Goal: Use online tool/utility: Utilize a website feature to perform a specific function

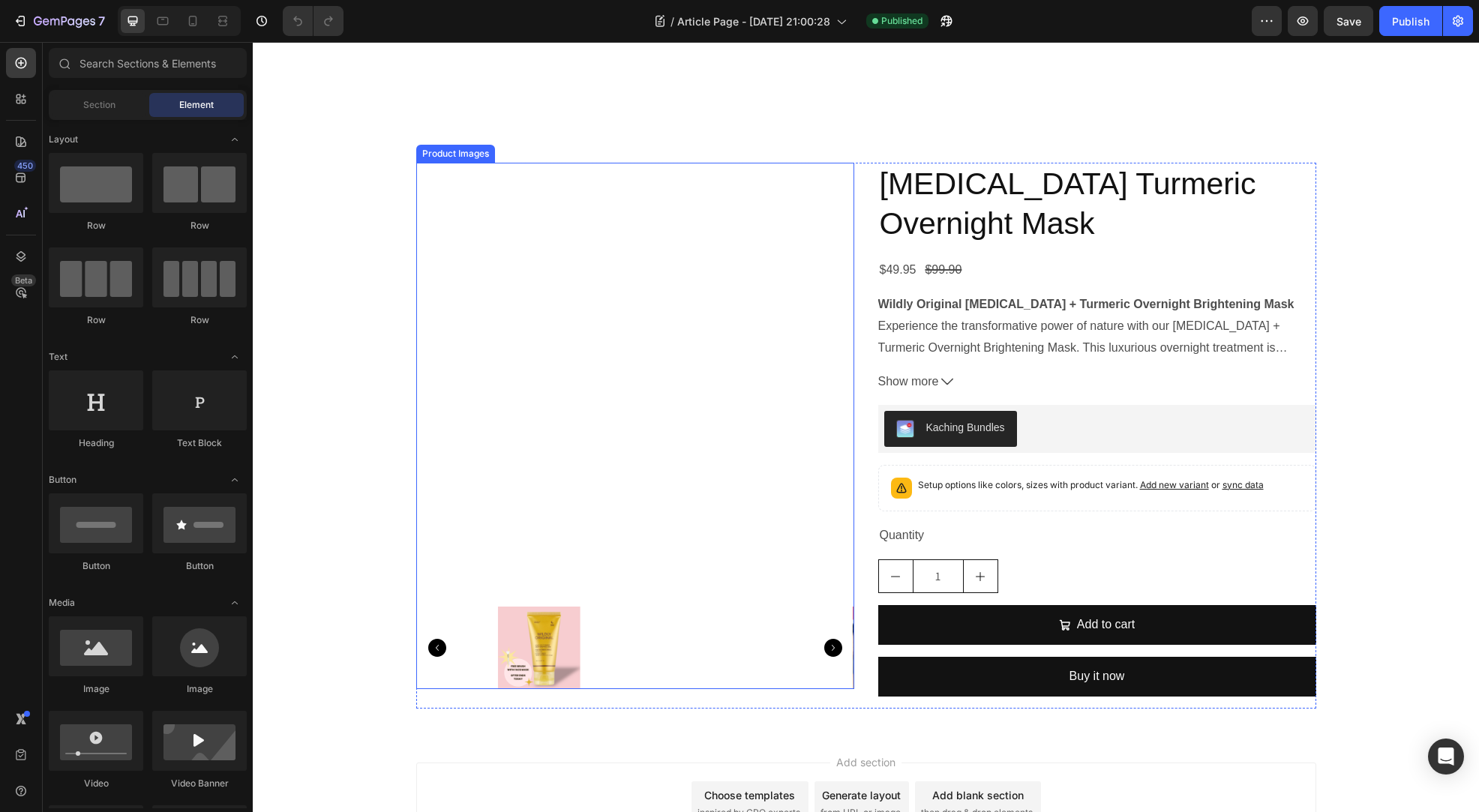
scroll to position [3869, 0]
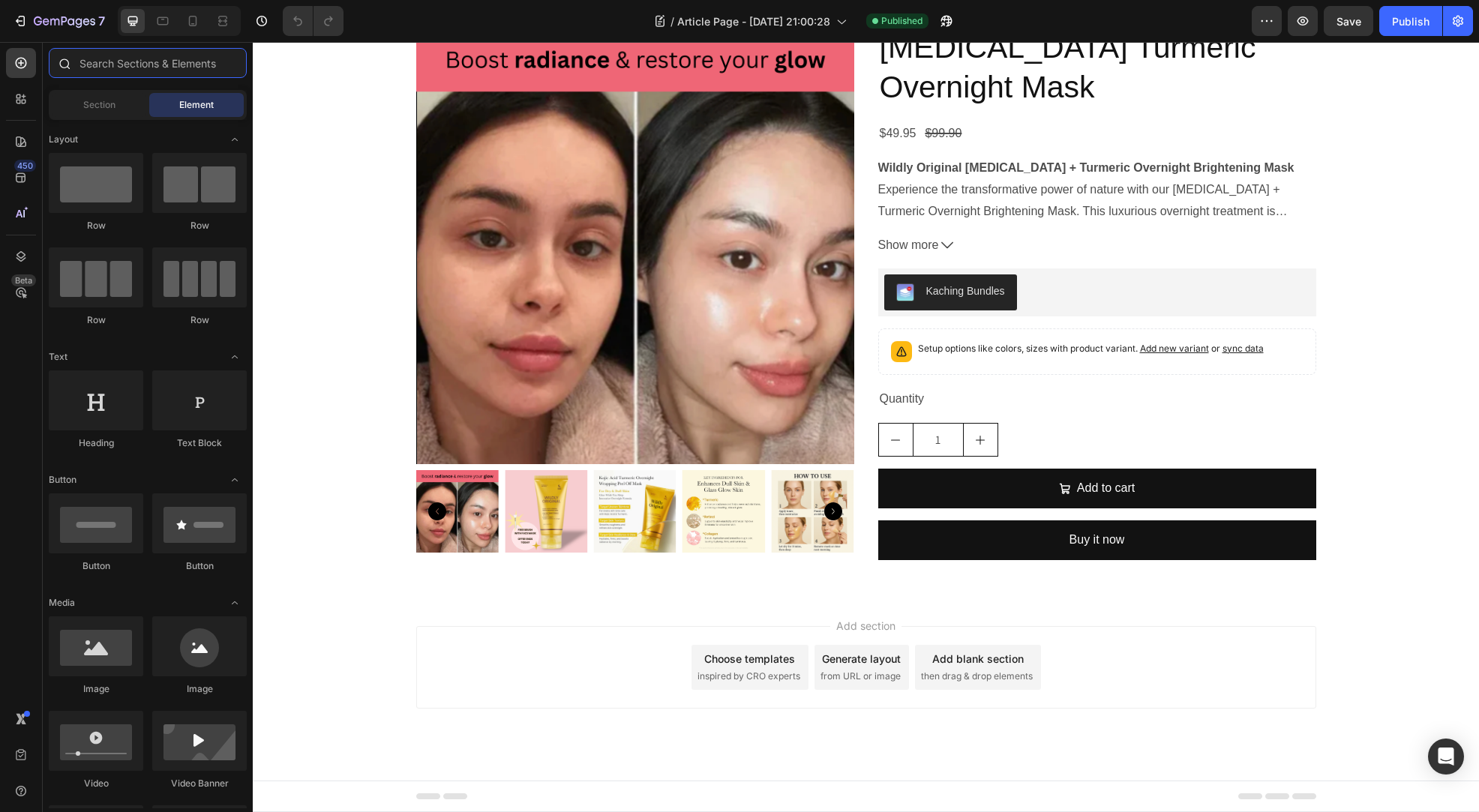
click at [89, 67] on input "text" at bounding box center [147, 62] width 198 height 30
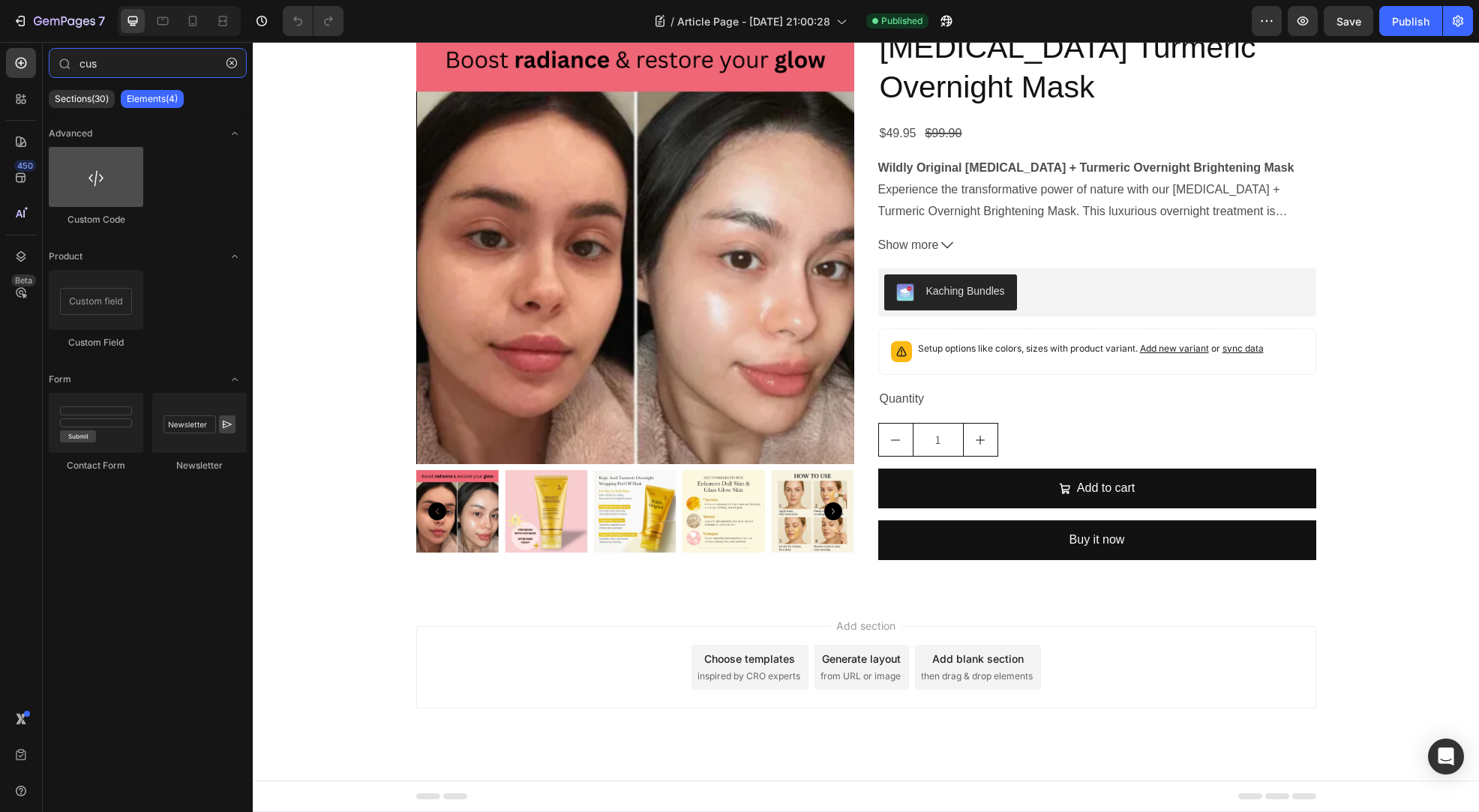
type input "cus"
click at [117, 176] on div at bounding box center [95, 177] width 95 height 60
drag, startPoint x: 348, startPoint y: 222, endPoint x: 1111, endPoint y: 357, distance: 774.9
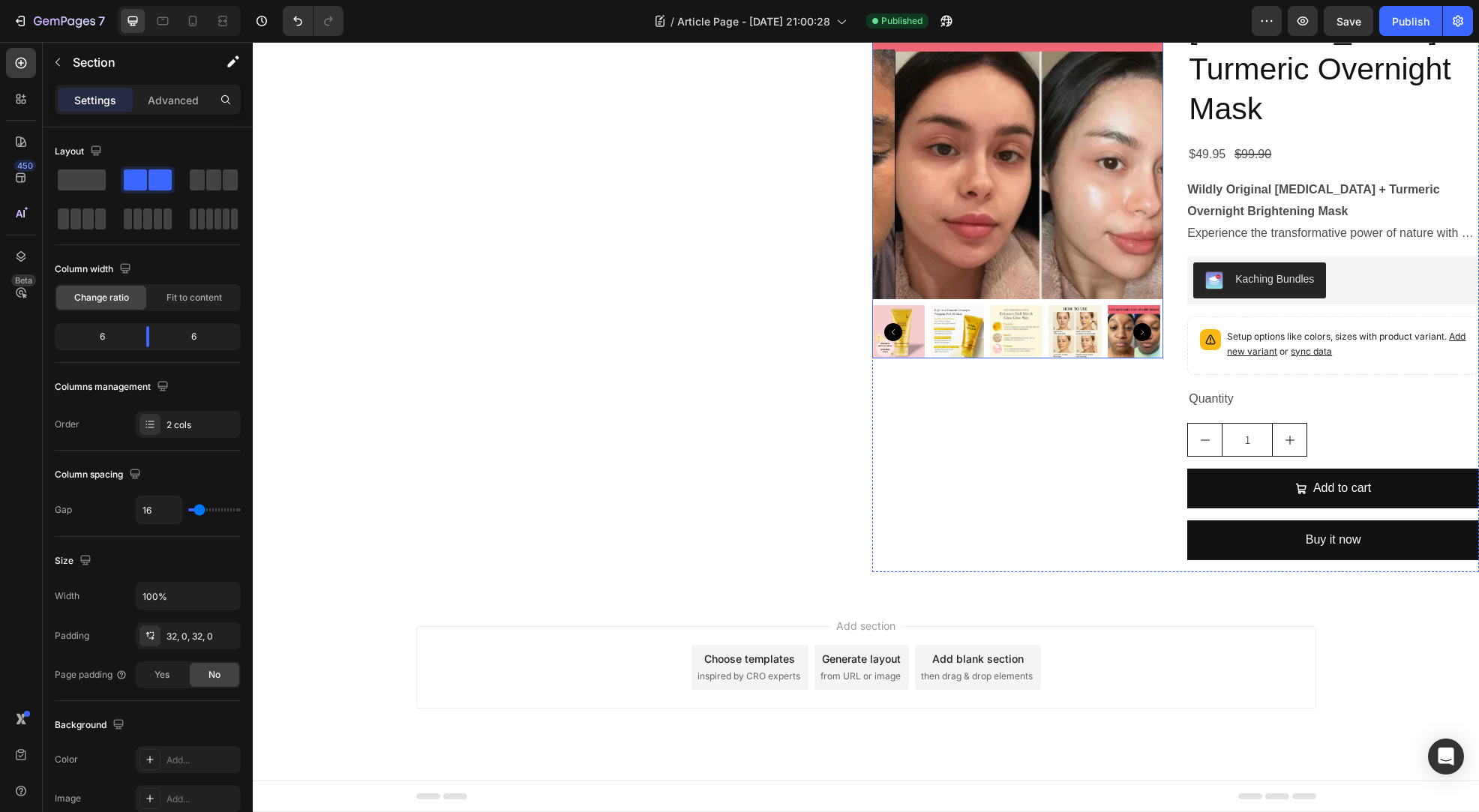
scroll to position [3808, 0]
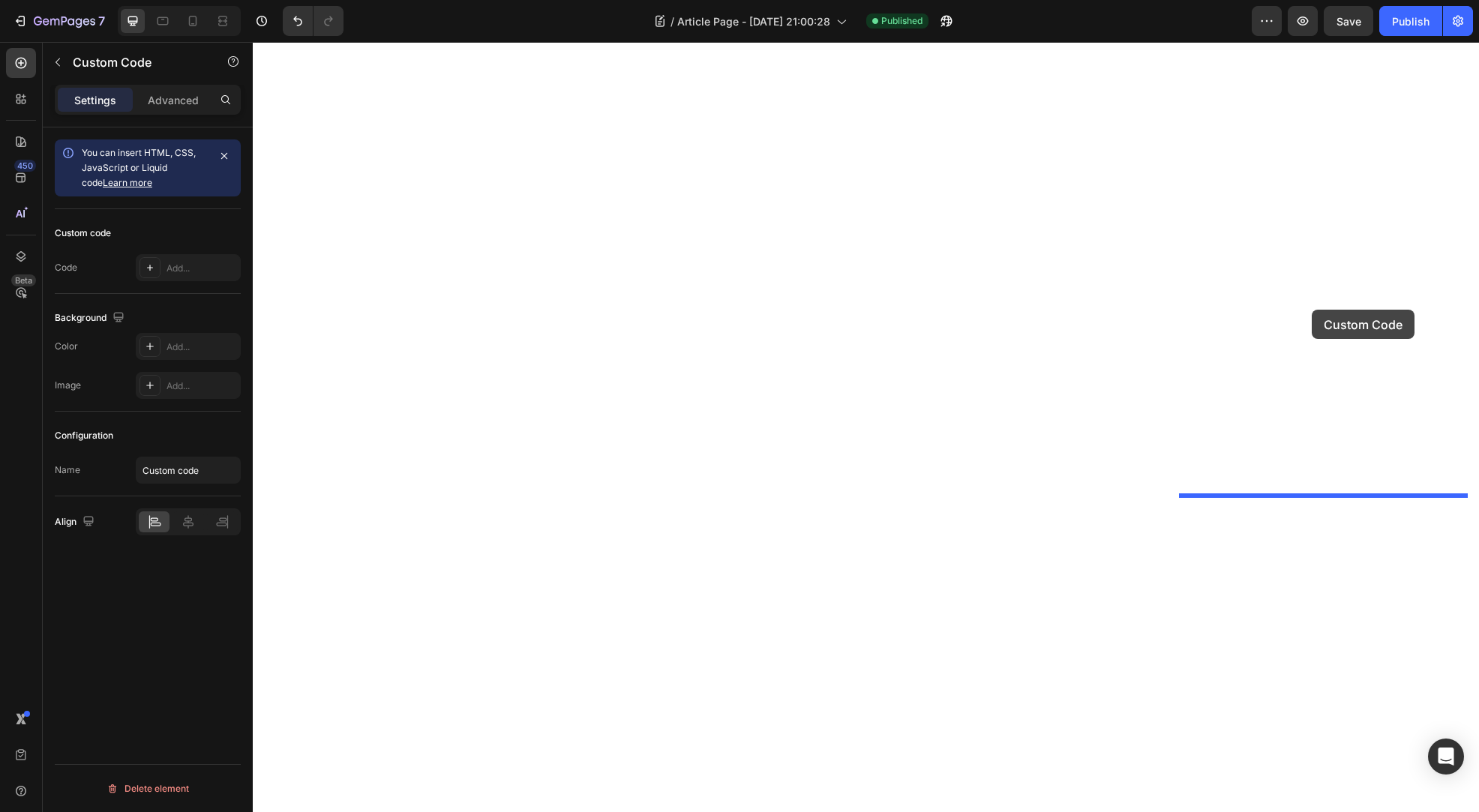
drag, startPoint x: 558, startPoint y: 107, endPoint x: 1312, endPoint y: 309, distance: 780.6
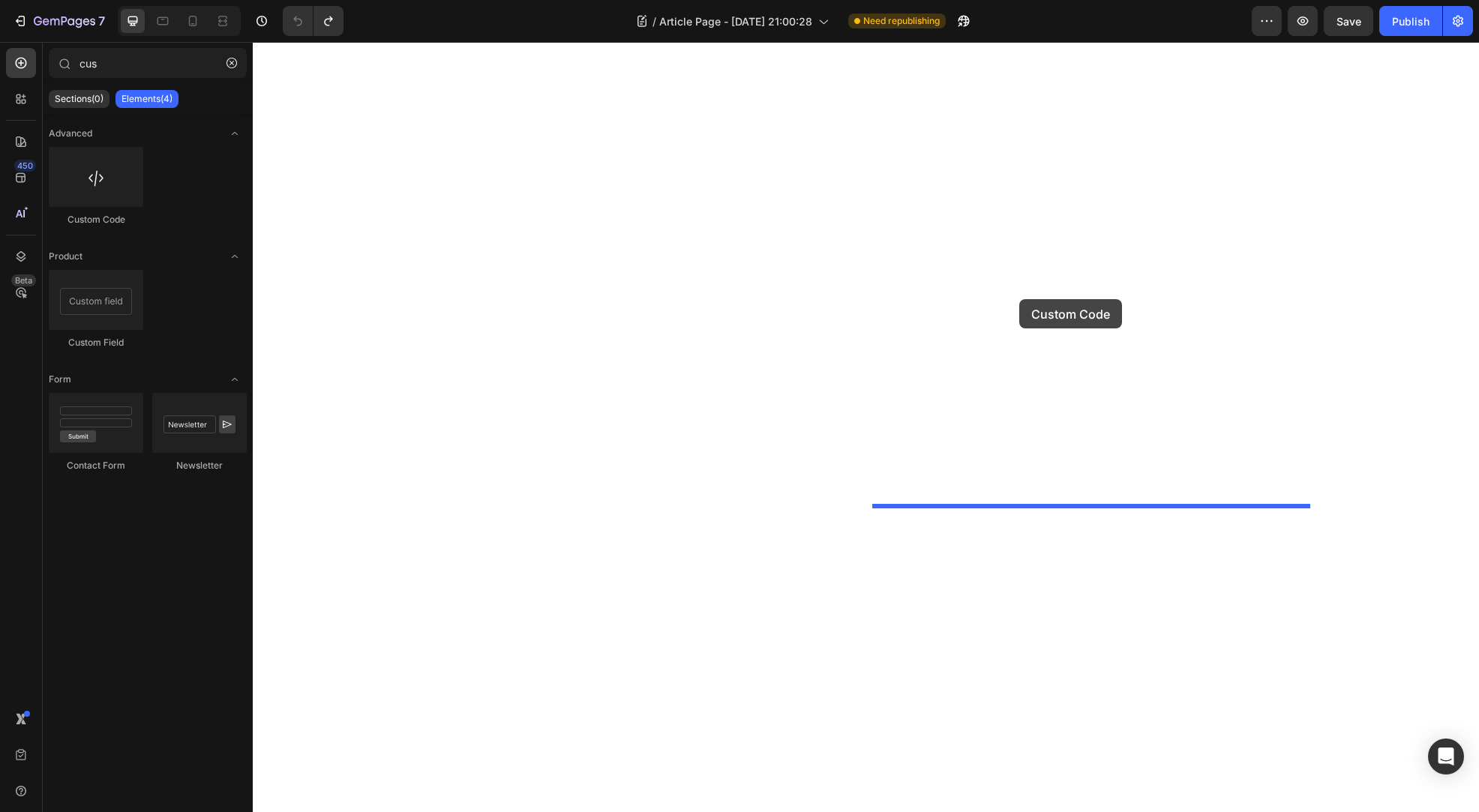
drag, startPoint x: 340, startPoint y: 209, endPoint x: 1020, endPoint y: 299, distance: 685.9
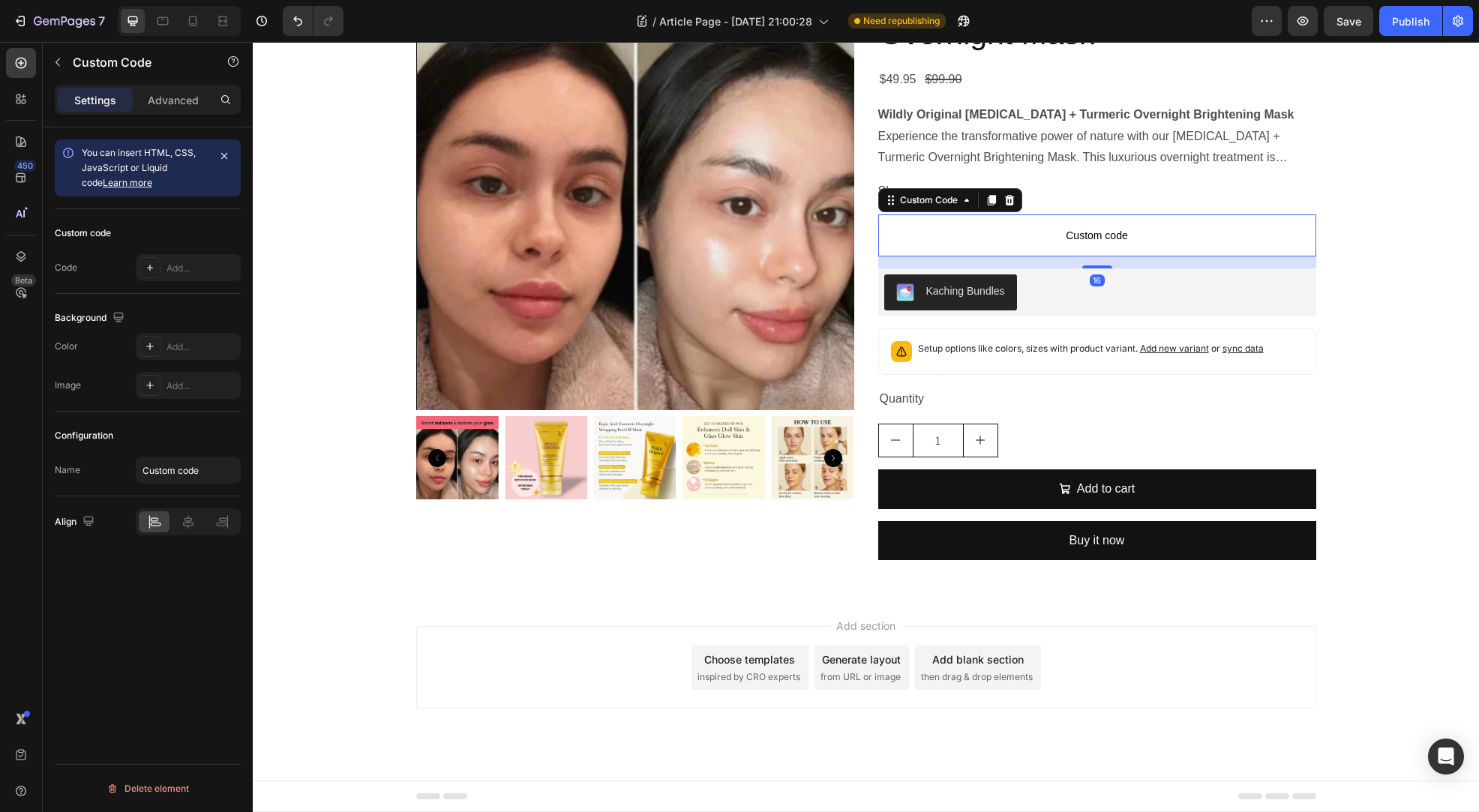
click at [1070, 245] on span "Custom code" at bounding box center [1097, 235] width 438 height 18
click at [1099, 245] on span "Custom code" at bounding box center [1097, 235] width 438 height 18
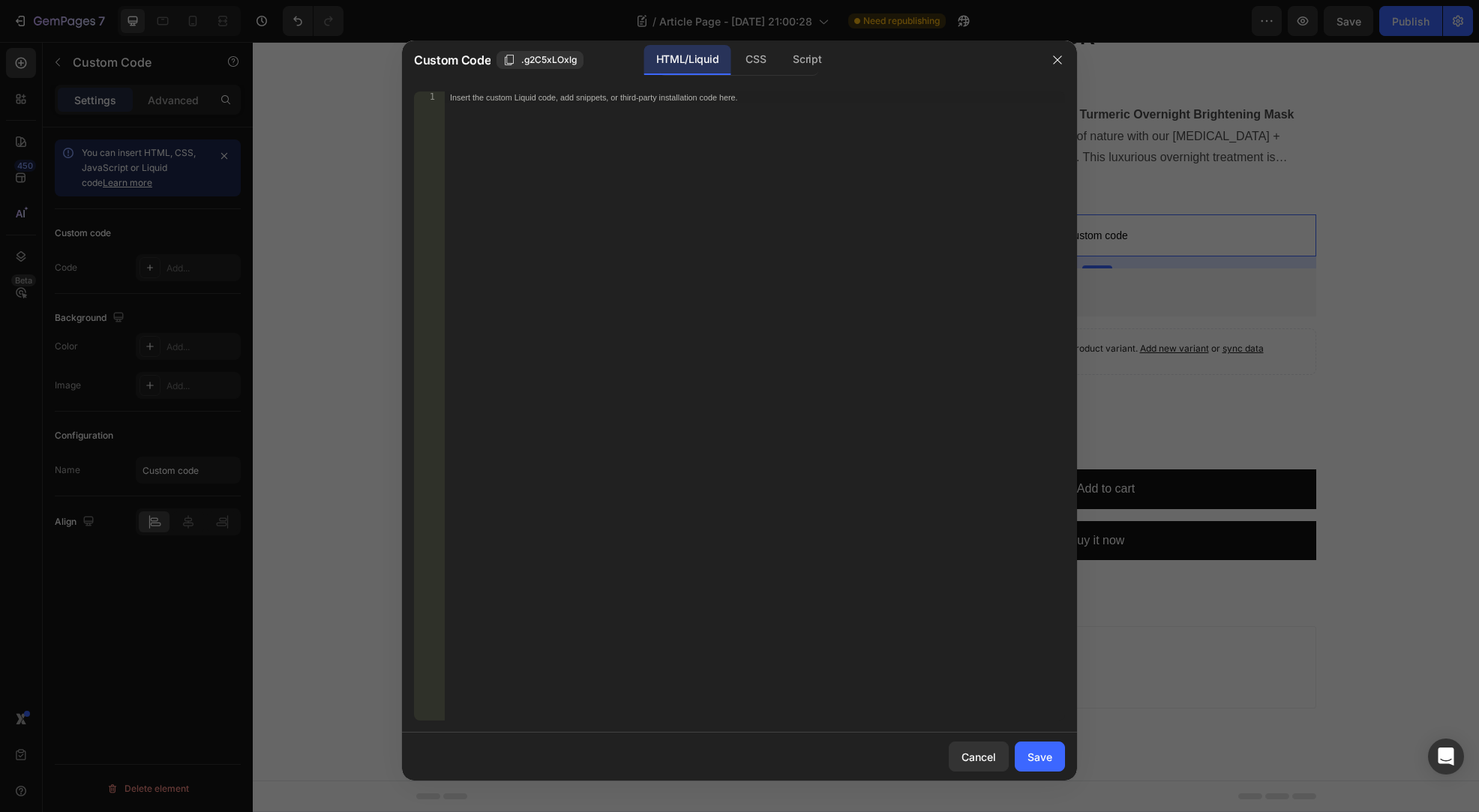
click at [673, 145] on div "Insert the custom Liquid code, add snippets, or third-party installation code h…" at bounding box center [755, 418] width 621 height 653
paste textarea "<kaching-bundle product-id="{{ [DOMAIN_NAME] }}"></kaching-bundle>"
type textarea "<kaching-bundle product-id="{{ [DOMAIN_NAME] }}"></kaching-bundle>"
click at [1027, 759] on div "Save" at bounding box center [1039, 757] width 25 height 15
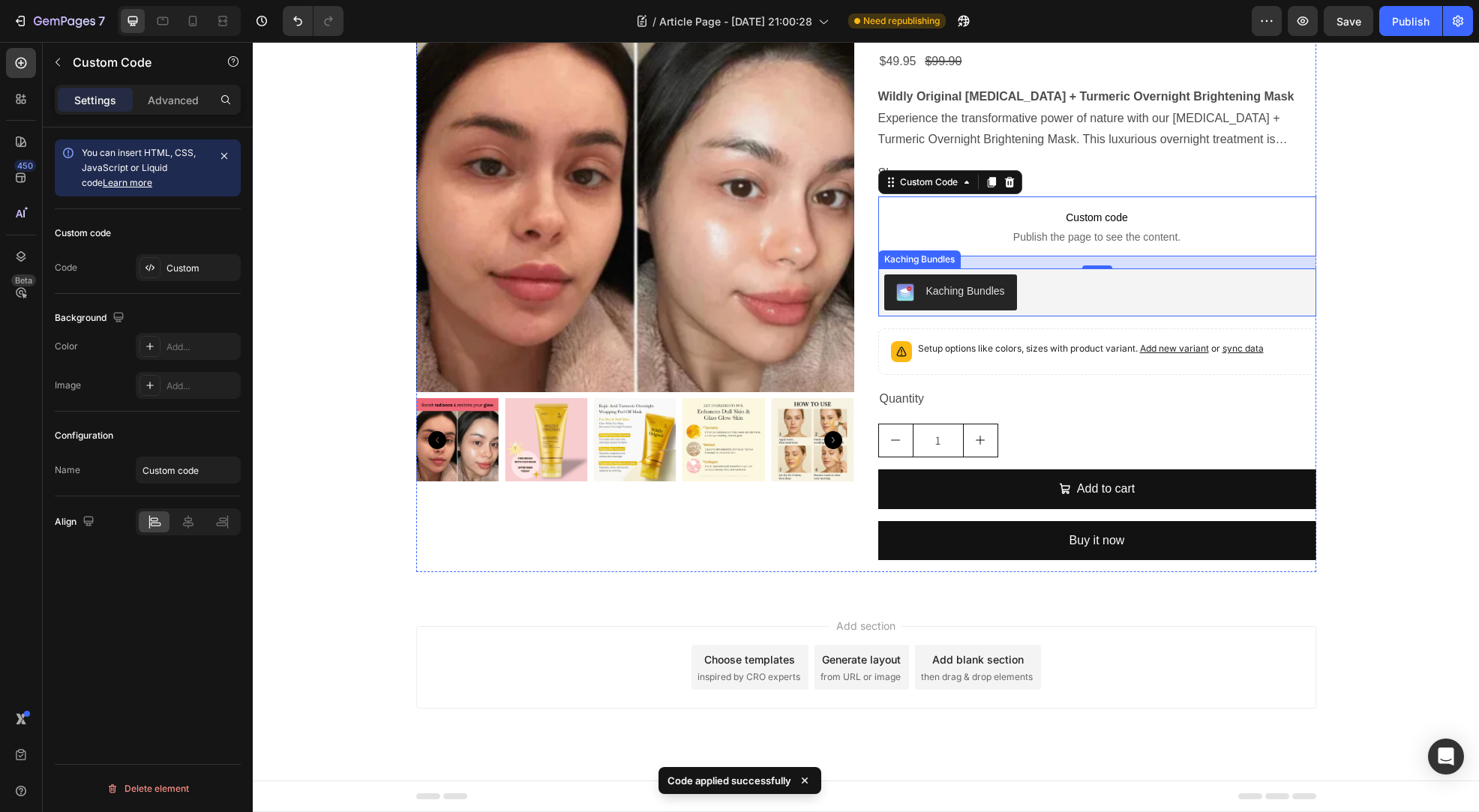
click at [1078, 310] on div "Kaching Bundles" at bounding box center [1096, 292] width 426 height 36
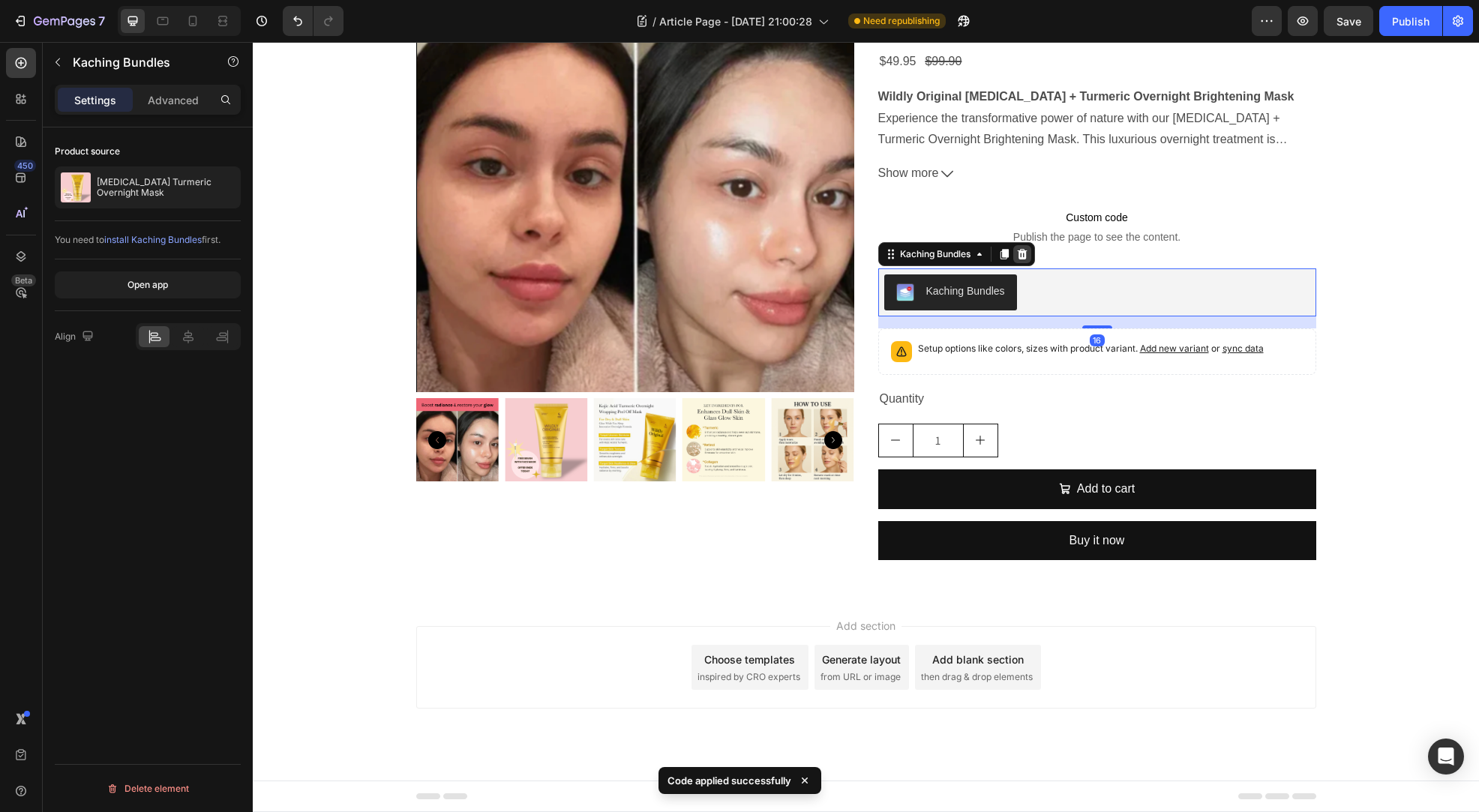
click at [1019, 260] on icon at bounding box center [1022, 254] width 12 height 12
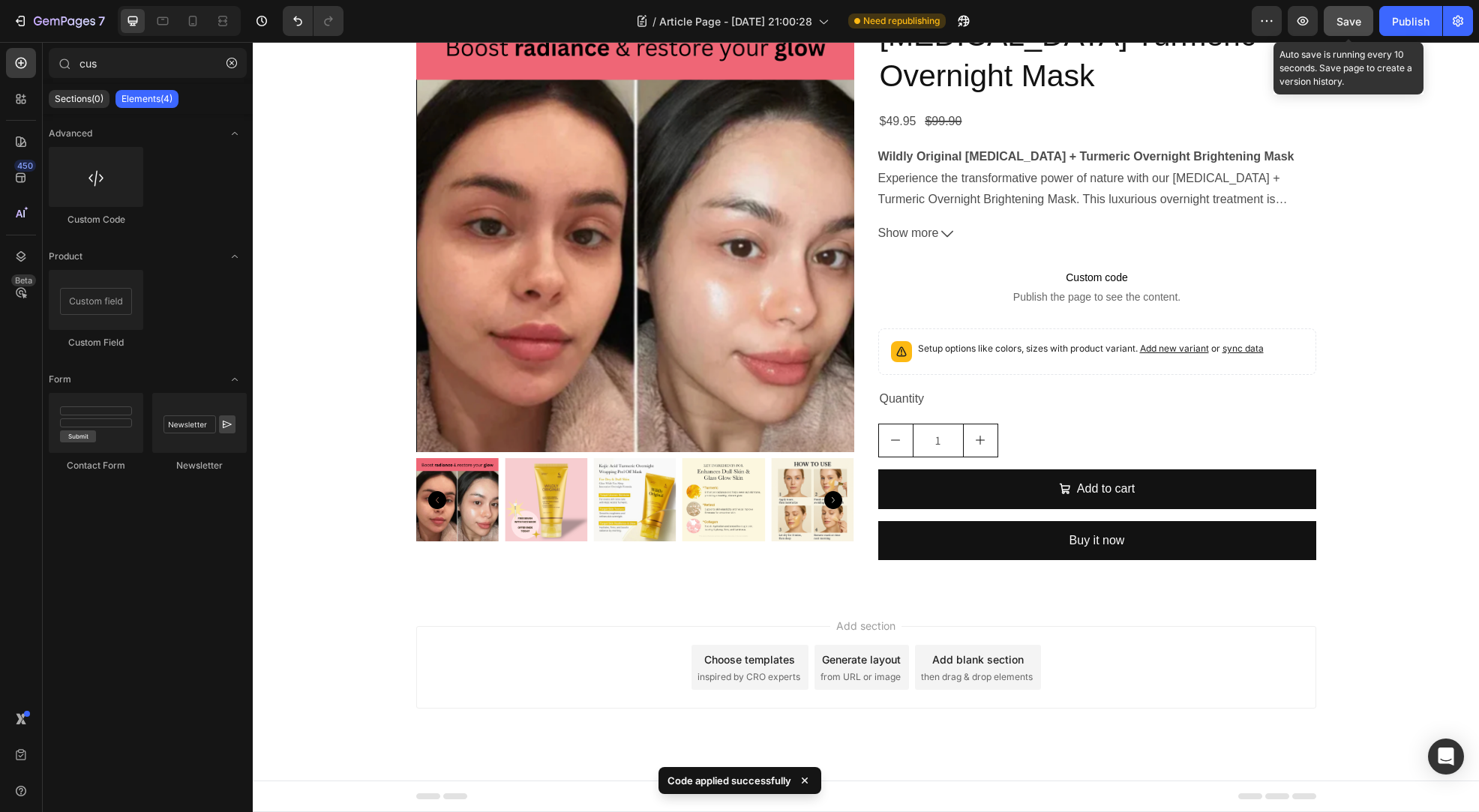
click at [1353, 17] on span "Save" at bounding box center [1349, 21] width 25 height 13
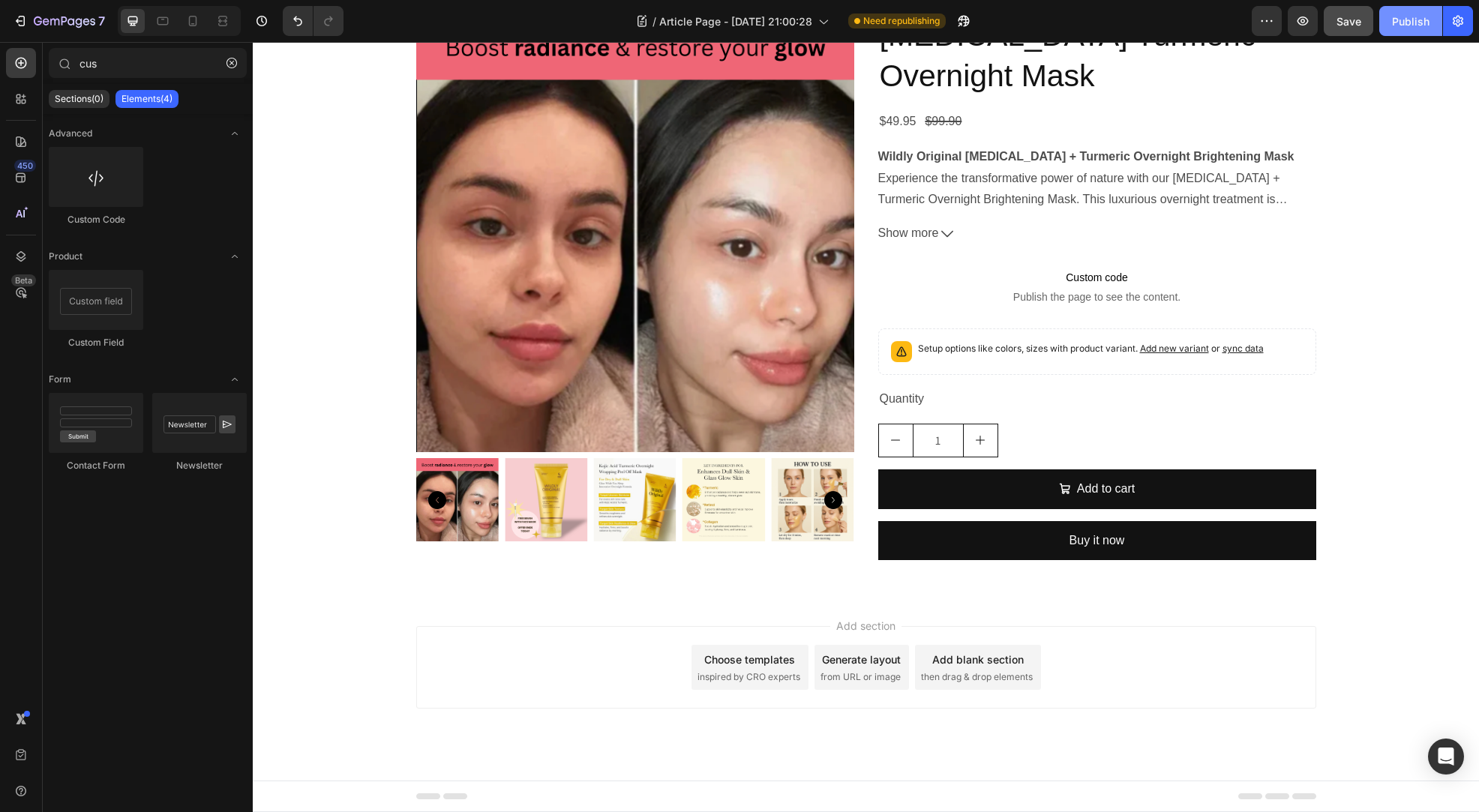
click at [1401, 29] on button "Publish" at bounding box center [1410, 21] width 63 height 30
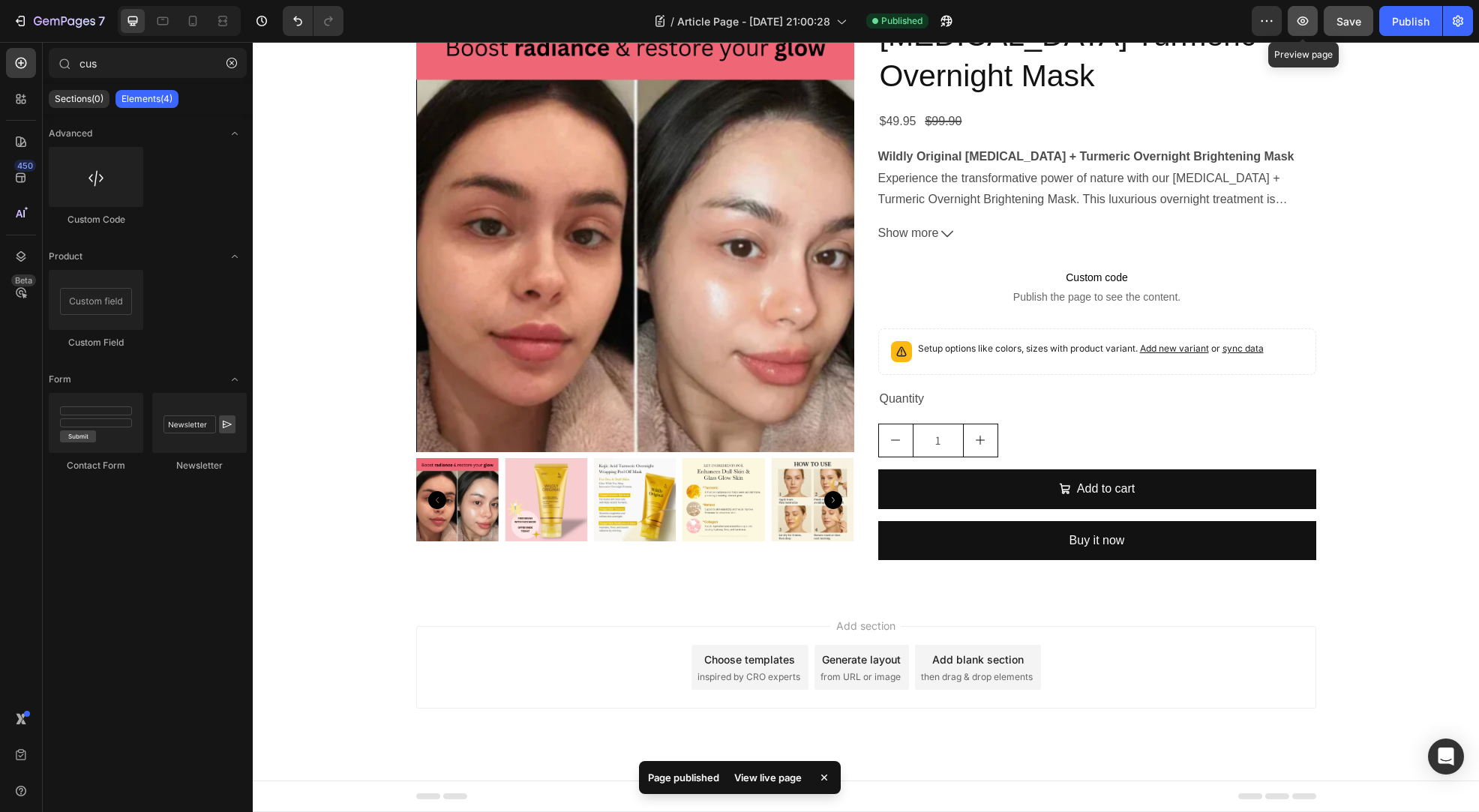
click at [1304, 19] on icon "button" at bounding box center [1303, 21] width 12 height 9
click at [1299, 25] on icon "button" at bounding box center [1302, 21] width 15 height 15
